Goal: Complete application form

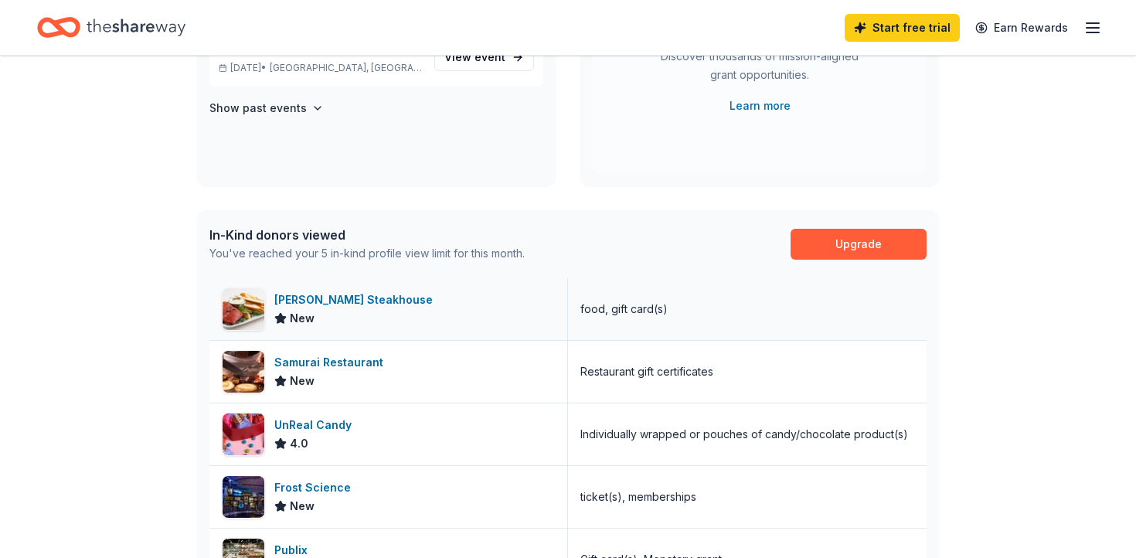
scroll to position [257, 0]
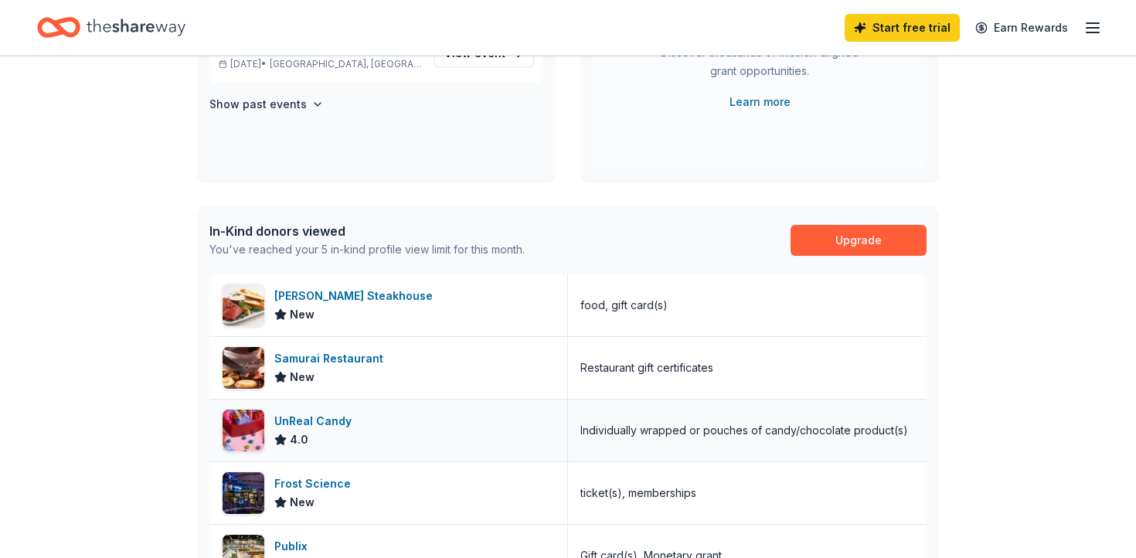
click at [309, 420] on div "UnReal Candy" at bounding box center [315, 421] width 83 height 19
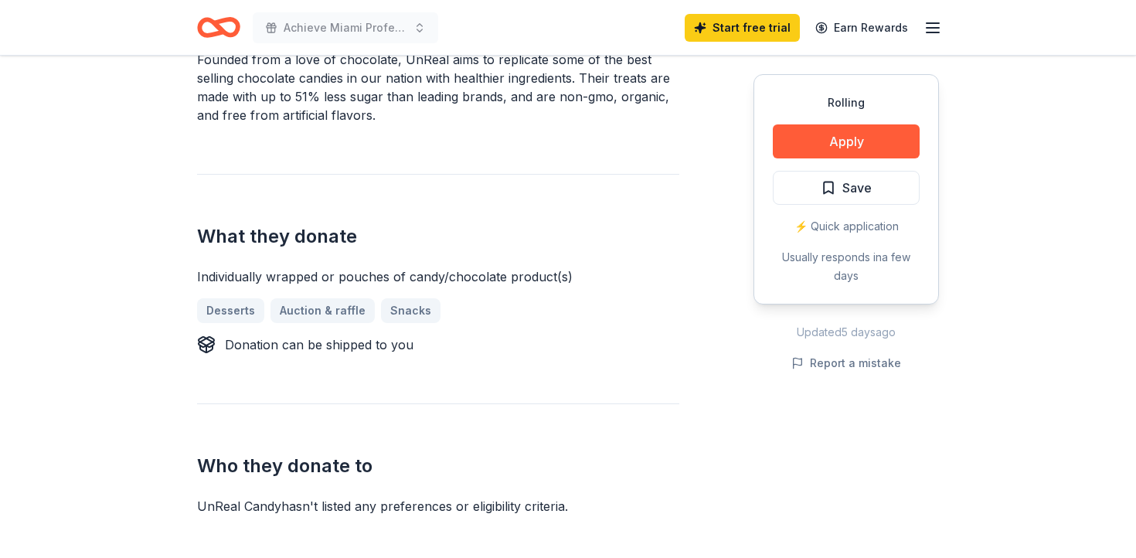
scroll to position [528, 0]
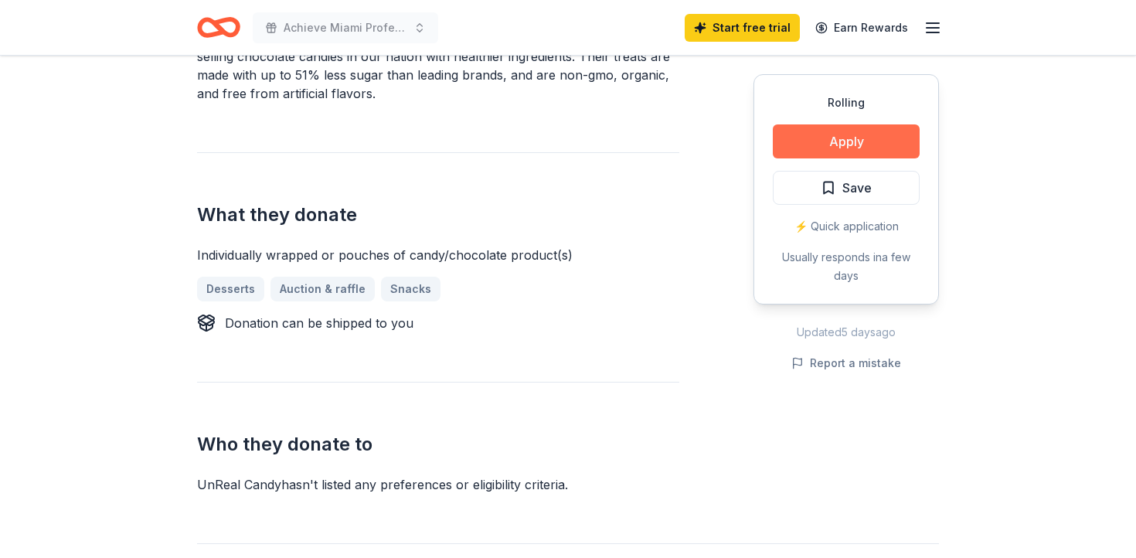
click at [801, 151] on button "Apply" at bounding box center [846, 141] width 147 height 34
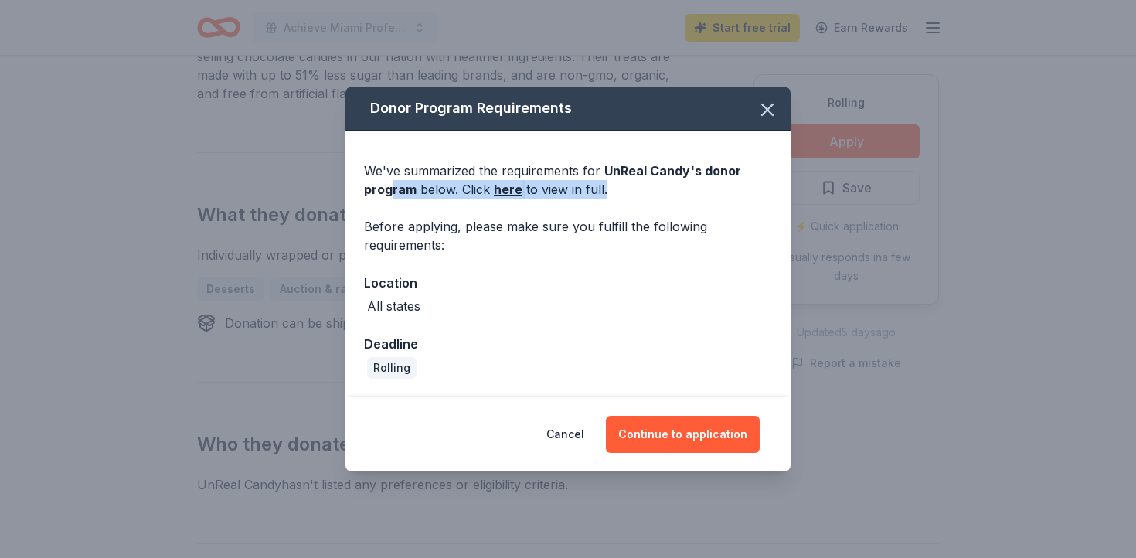
drag, startPoint x: 392, startPoint y: 183, endPoint x: 647, endPoint y: 190, distance: 255.1
click at [647, 190] on div "We've summarized the requirements for UnReal Candy 's donor program below. Clic…" at bounding box center [568, 180] width 408 height 37
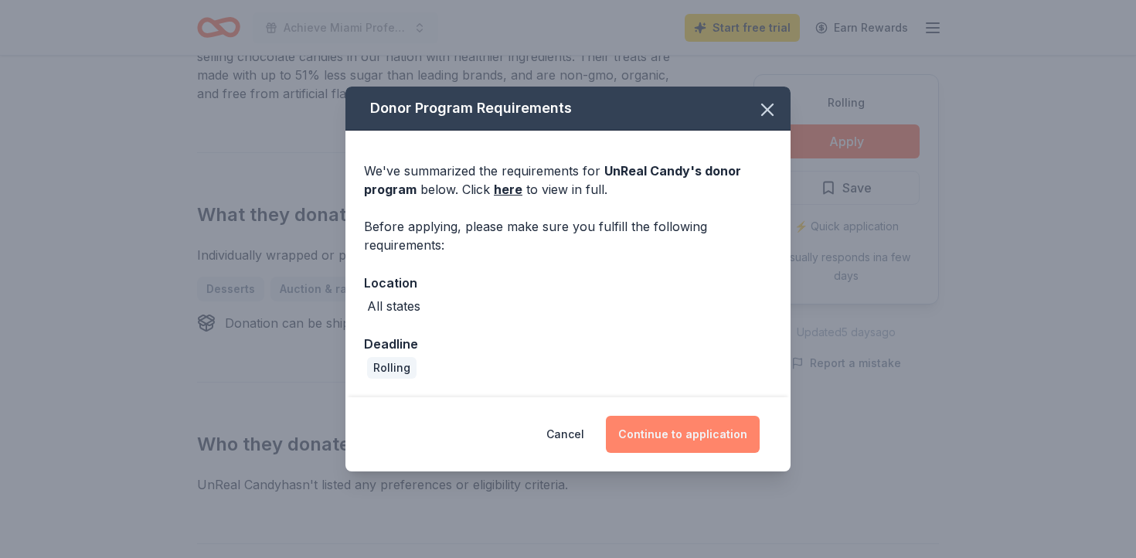
click at [678, 437] on button "Continue to application" at bounding box center [683, 434] width 154 height 37
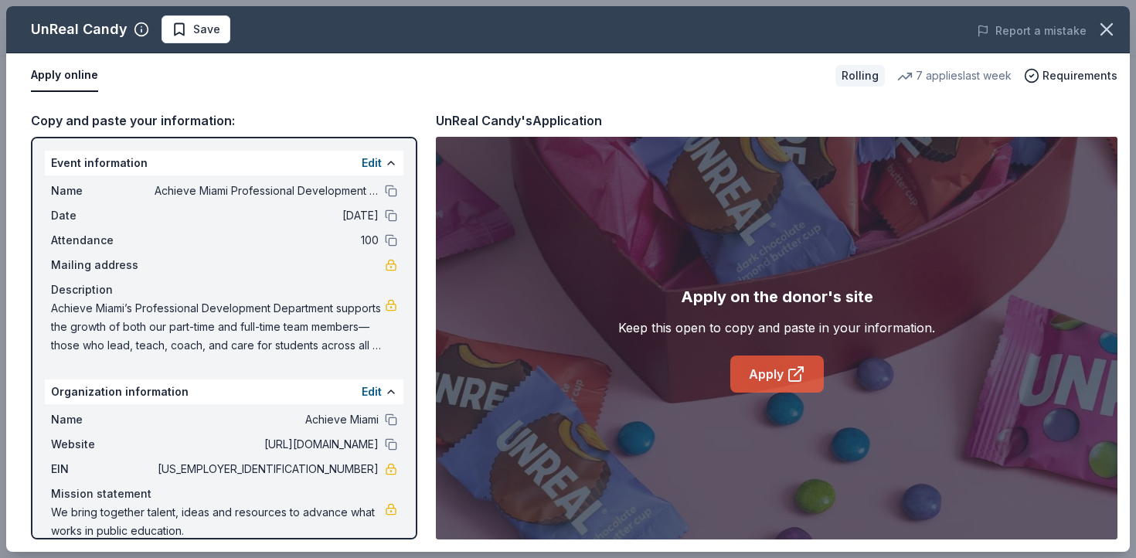
click at [767, 382] on link "Apply" at bounding box center [777, 373] width 94 height 37
click at [801, 370] on icon at bounding box center [796, 374] width 19 height 19
